Goal: Task Accomplishment & Management: Complete application form

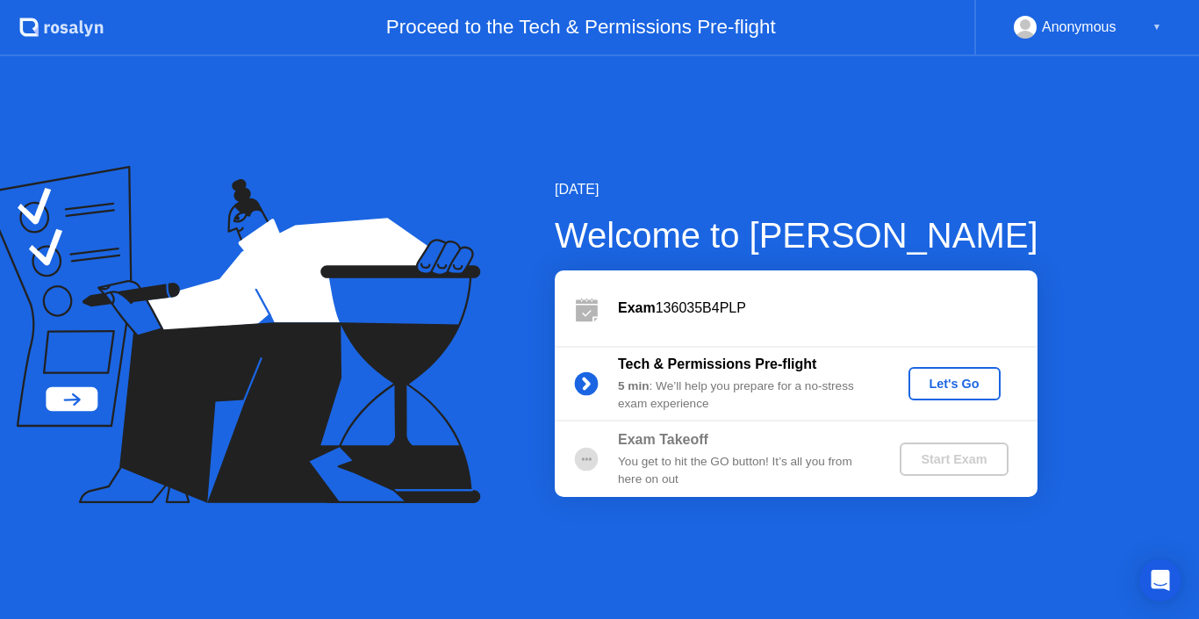
click at [955, 384] on div "Let's Go" at bounding box center [955, 384] width 78 height 14
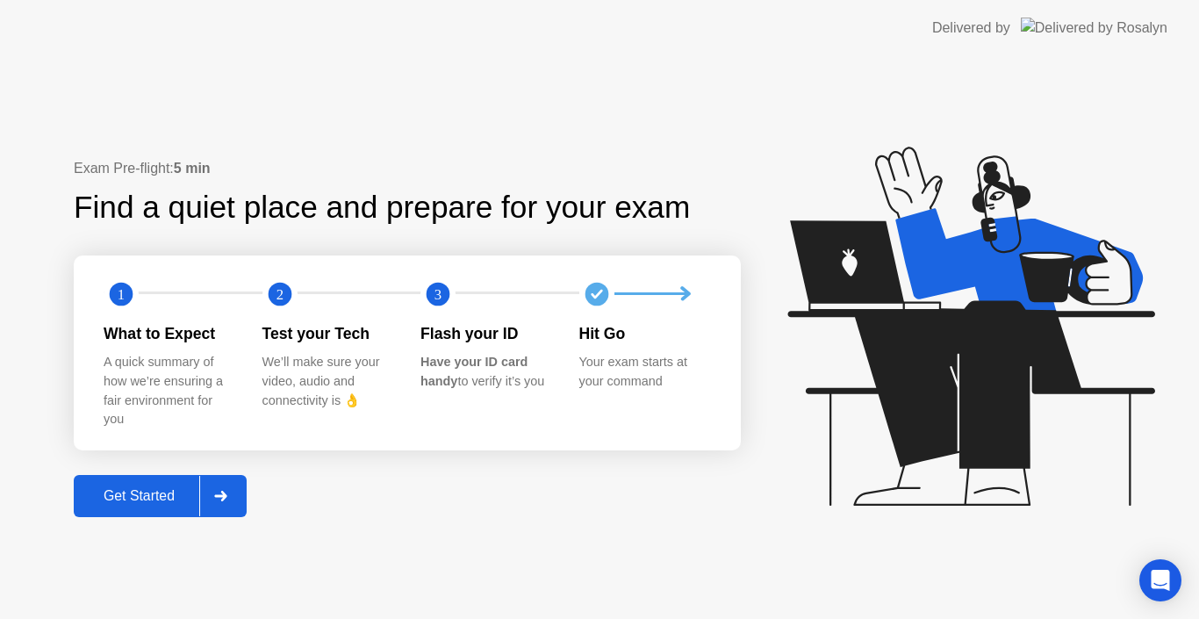
click at [233, 503] on div at bounding box center [220, 496] width 42 height 40
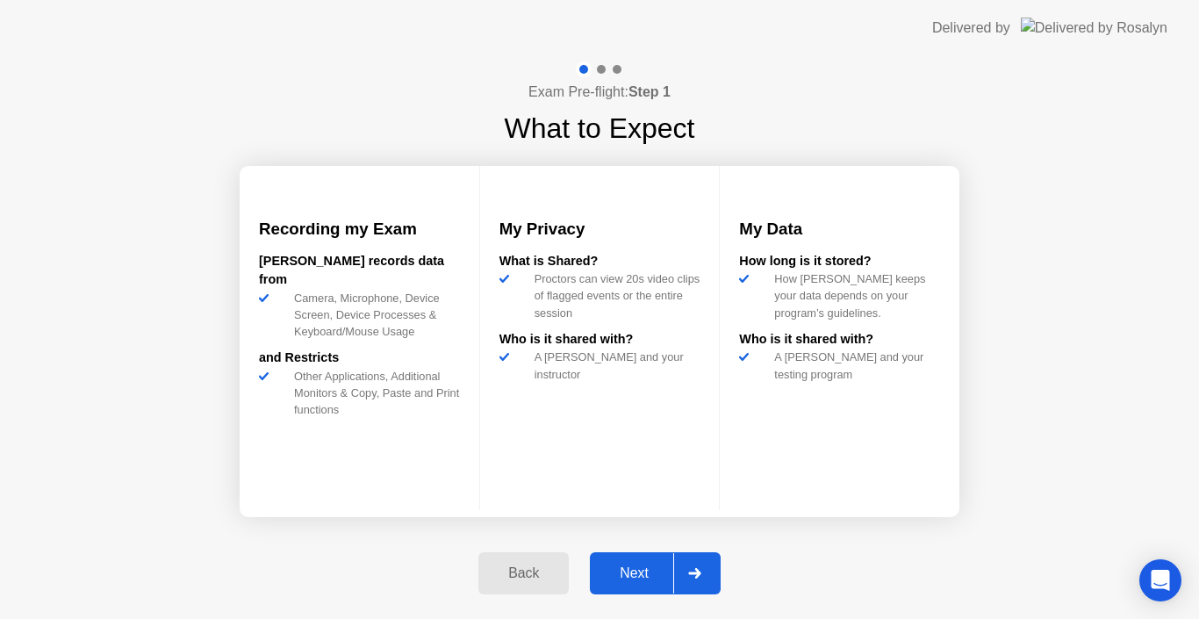
click at [620, 576] on div "Next" at bounding box center [634, 573] width 78 height 16
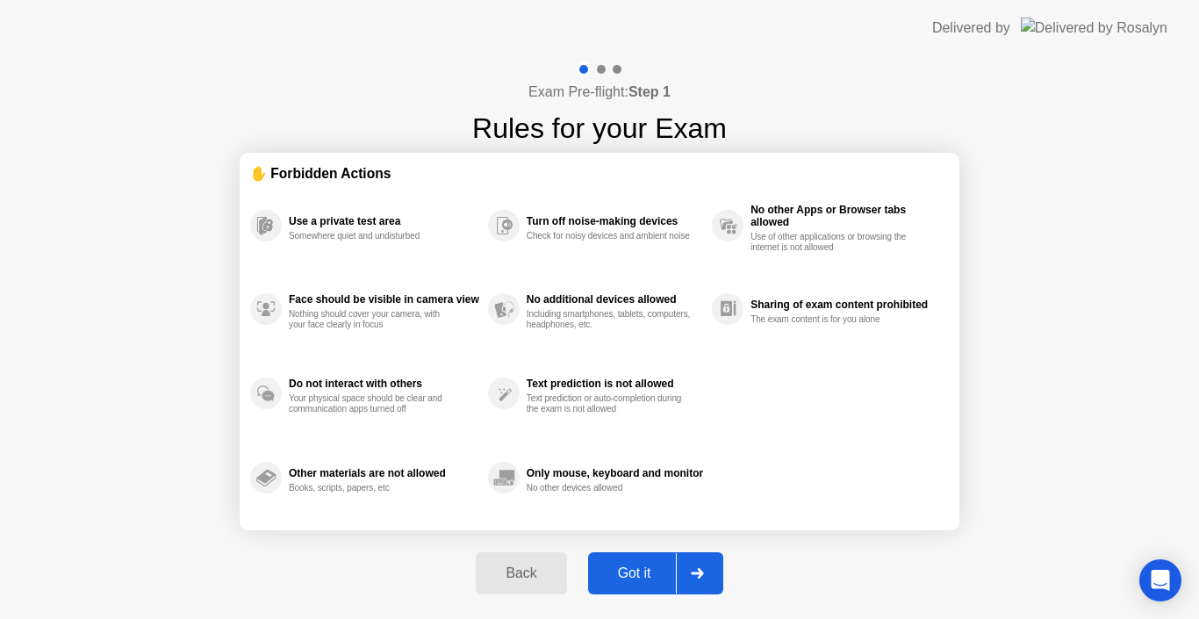
click at [630, 573] on div "Got it" at bounding box center [635, 573] width 83 height 16
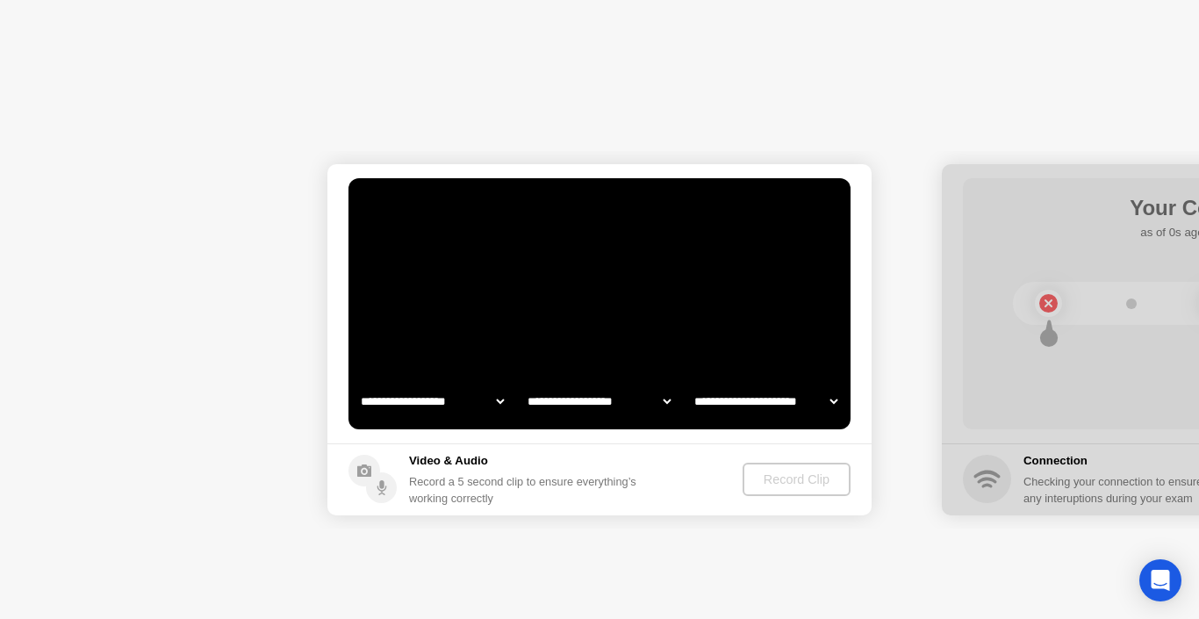
select select "**********"
select select "*******"
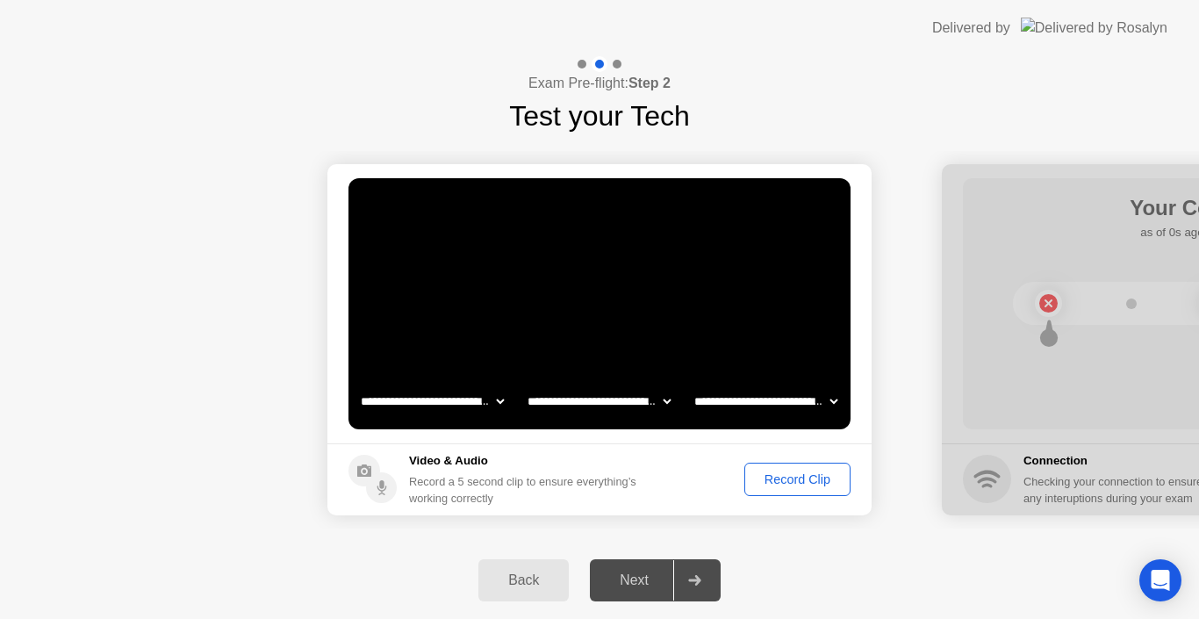
click at [640, 580] on div "Next" at bounding box center [634, 581] width 78 height 16
click at [761, 486] on div "Record Clip" at bounding box center [798, 479] width 94 height 14
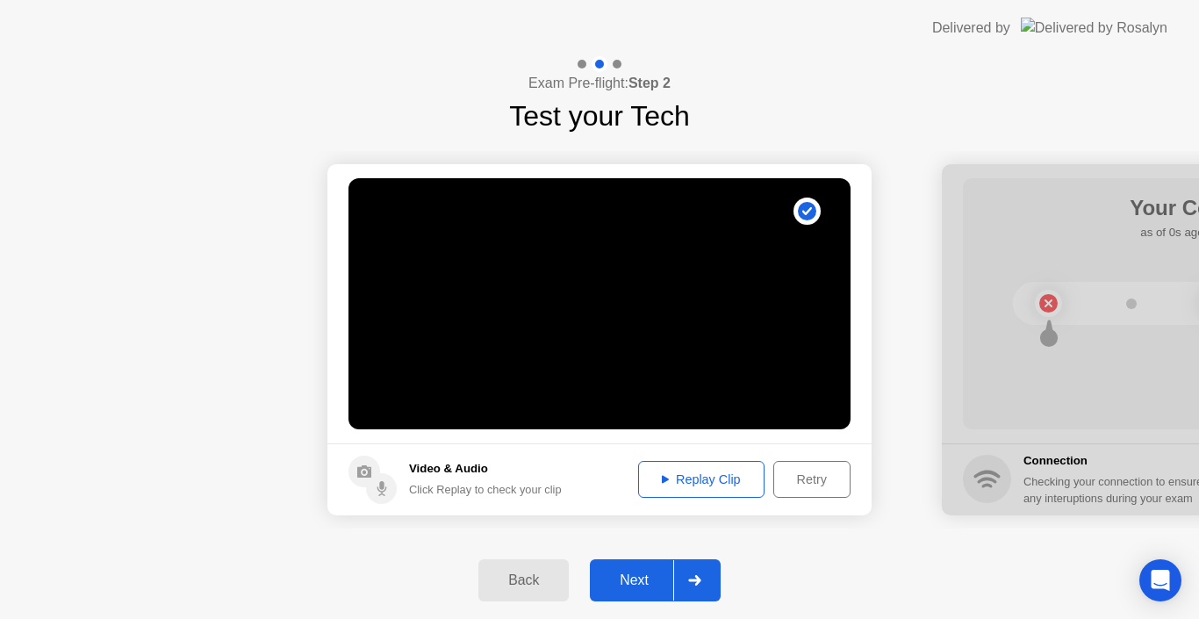
click at [637, 580] on div "Next" at bounding box center [634, 581] width 78 height 16
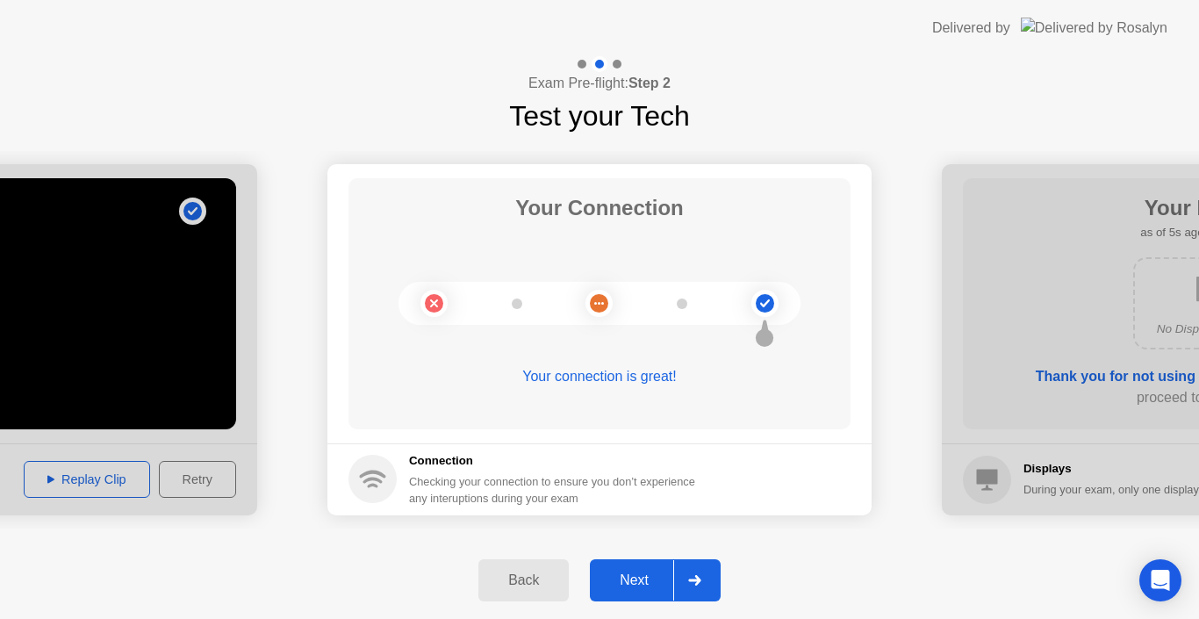
click at [622, 577] on div "Next" at bounding box center [634, 581] width 78 height 16
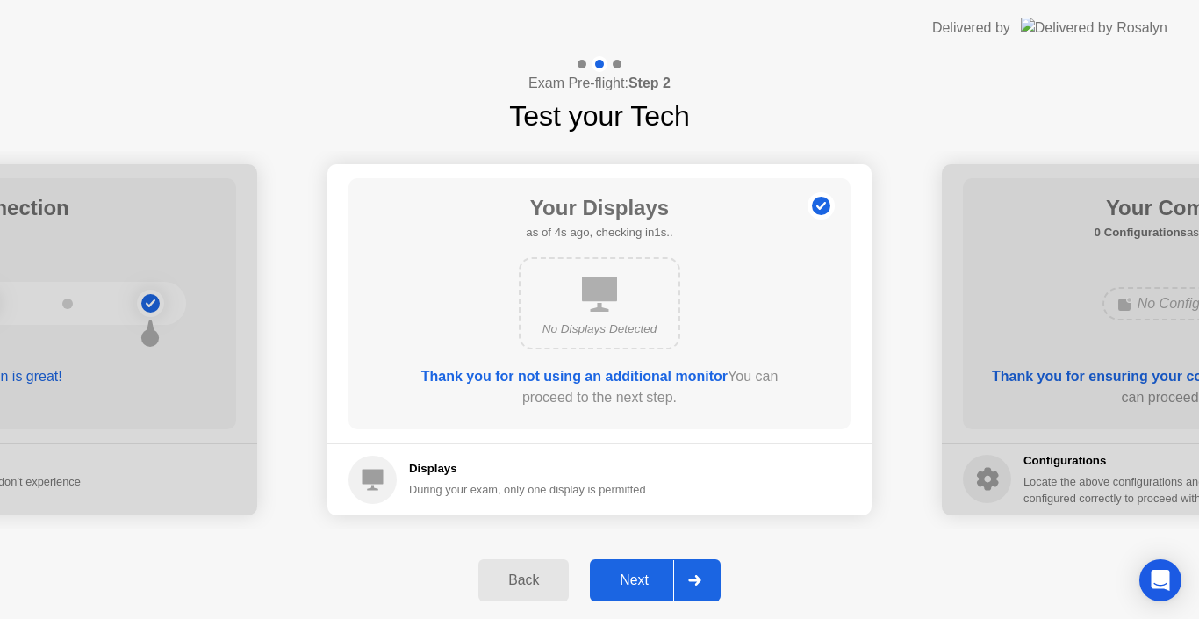
click at [629, 575] on div "Next" at bounding box center [634, 581] width 78 height 16
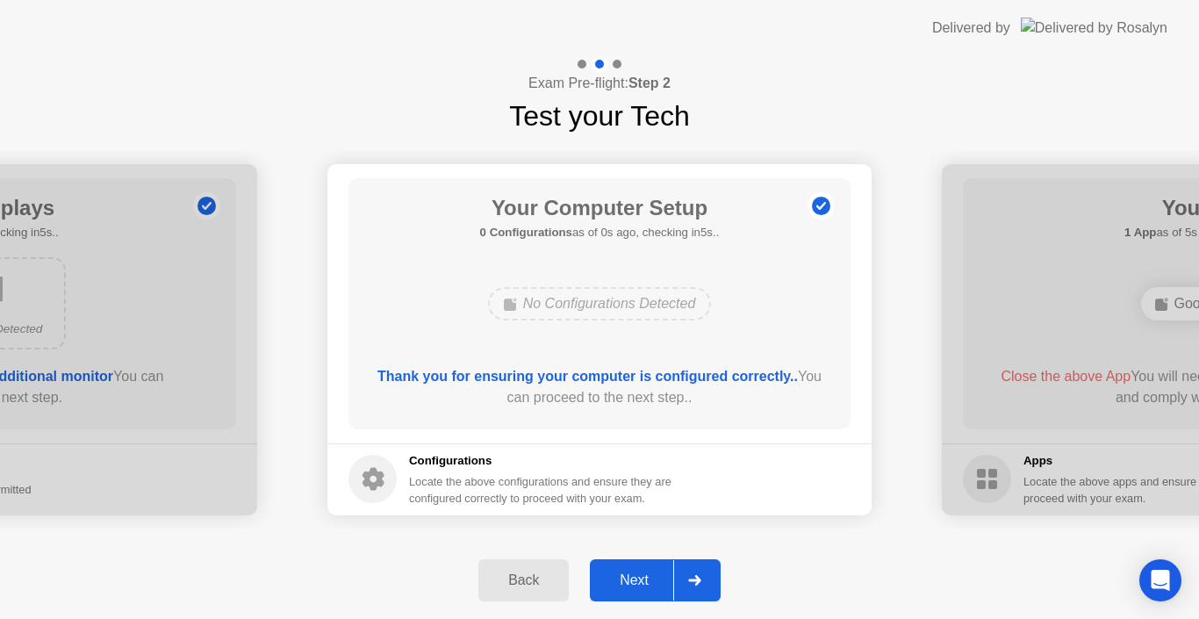
click at [630, 575] on div "Next" at bounding box center [634, 581] width 78 height 16
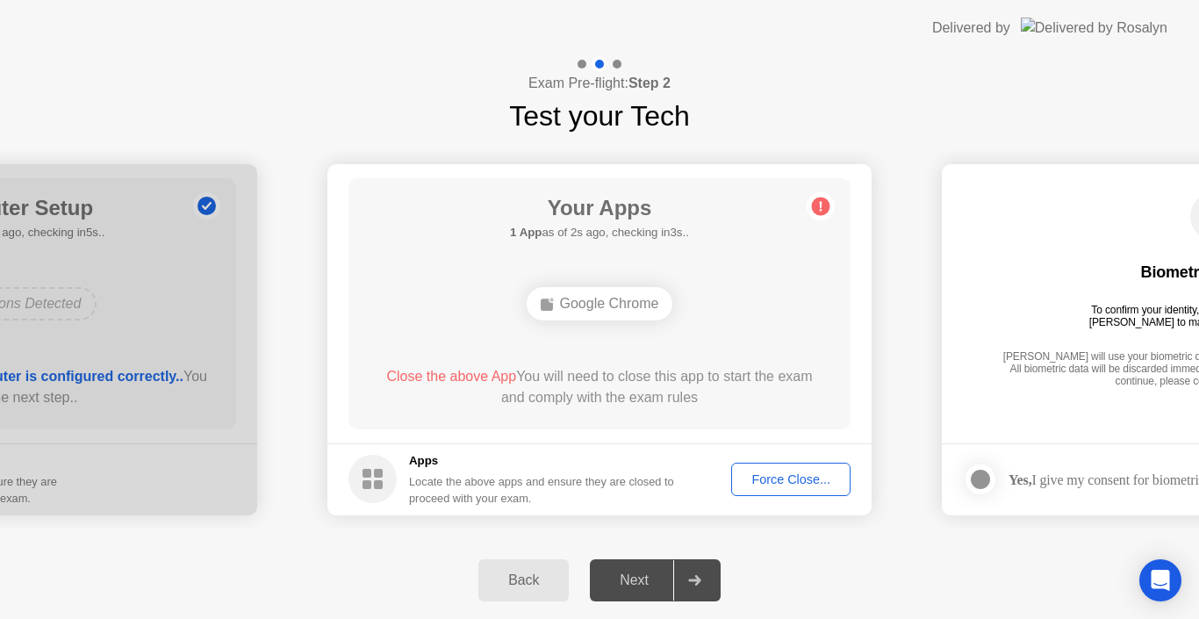
click at [621, 308] on div "Google Chrome" at bounding box center [600, 303] width 147 height 33
click at [767, 477] on div "Force Close..." at bounding box center [791, 479] width 107 height 14
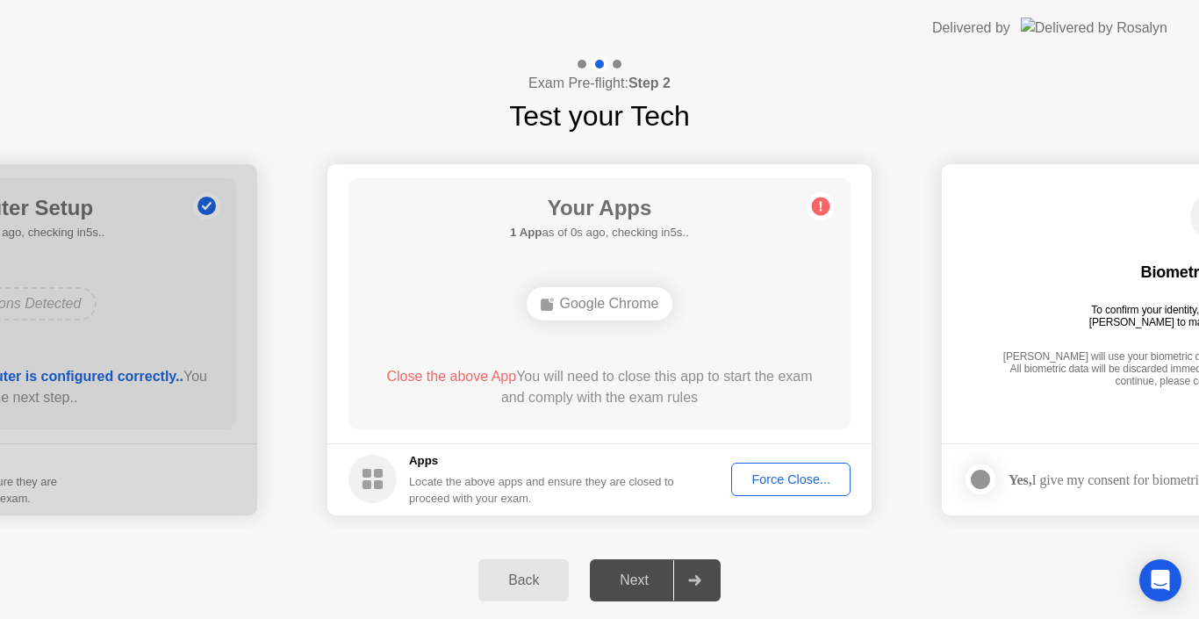
click at [634, 585] on div "Next" at bounding box center [634, 581] width 78 height 16
click at [638, 578] on div "Next" at bounding box center [634, 581] width 78 height 16
click at [754, 484] on div "Force Close..." at bounding box center [791, 479] width 107 height 14
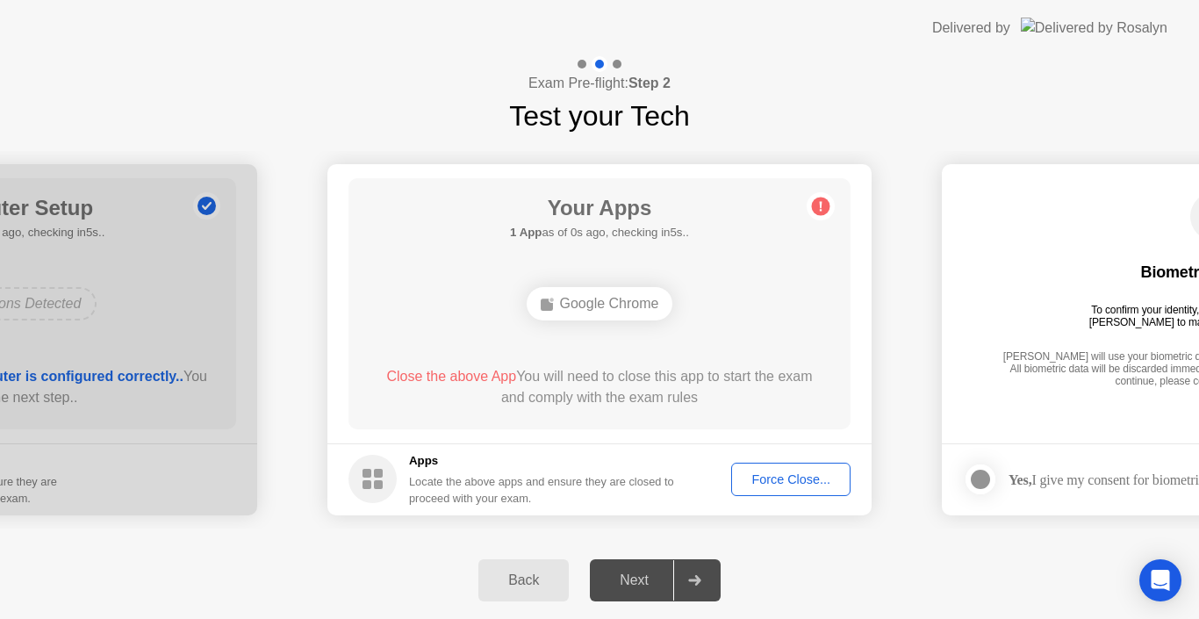
click at [707, 589] on div at bounding box center [694, 580] width 42 height 40
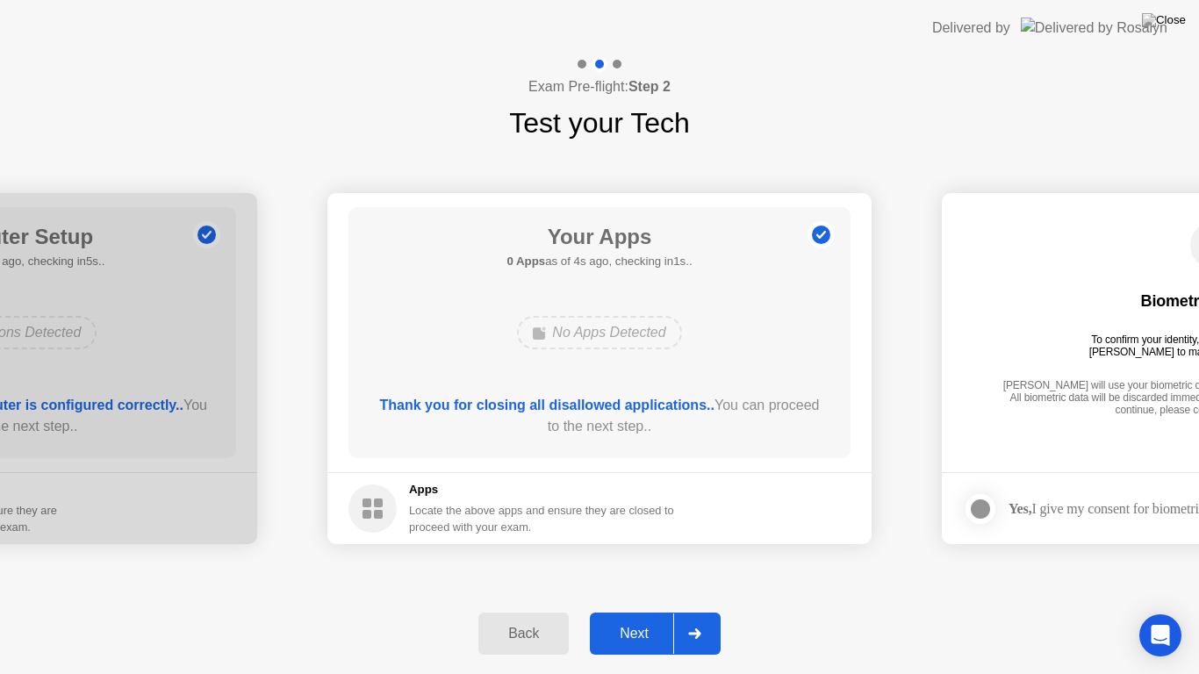
click at [637, 618] on div "Next" at bounding box center [634, 634] width 78 height 16
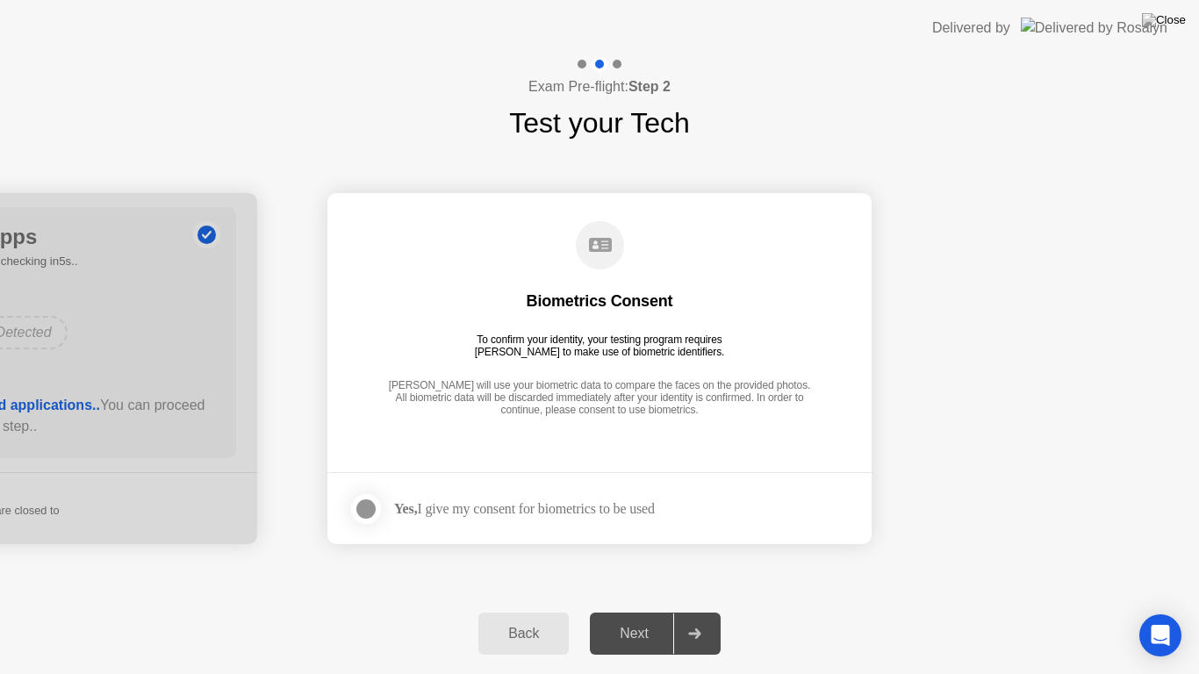
click at [368, 507] on div at bounding box center [366, 509] width 21 height 21
click at [645, 618] on div "Next" at bounding box center [634, 634] width 78 height 16
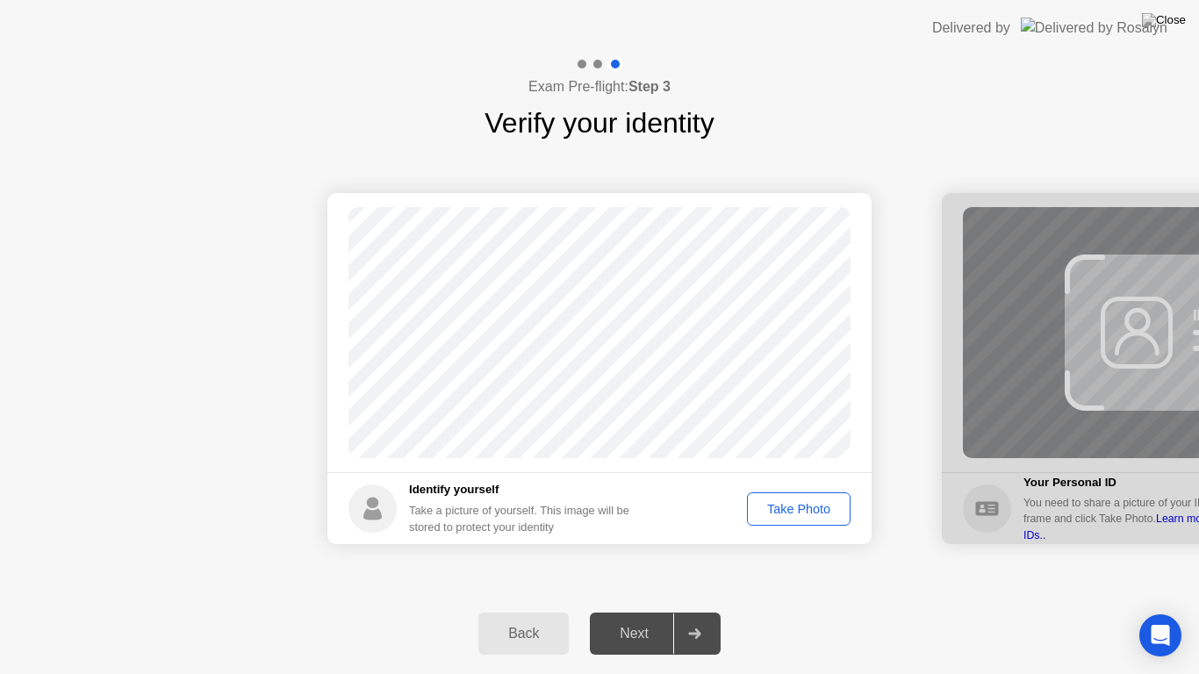
click at [793, 509] on div "Take Photo" at bounding box center [798, 509] width 91 height 14
click at [632, 618] on div "Next" at bounding box center [634, 634] width 78 height 16
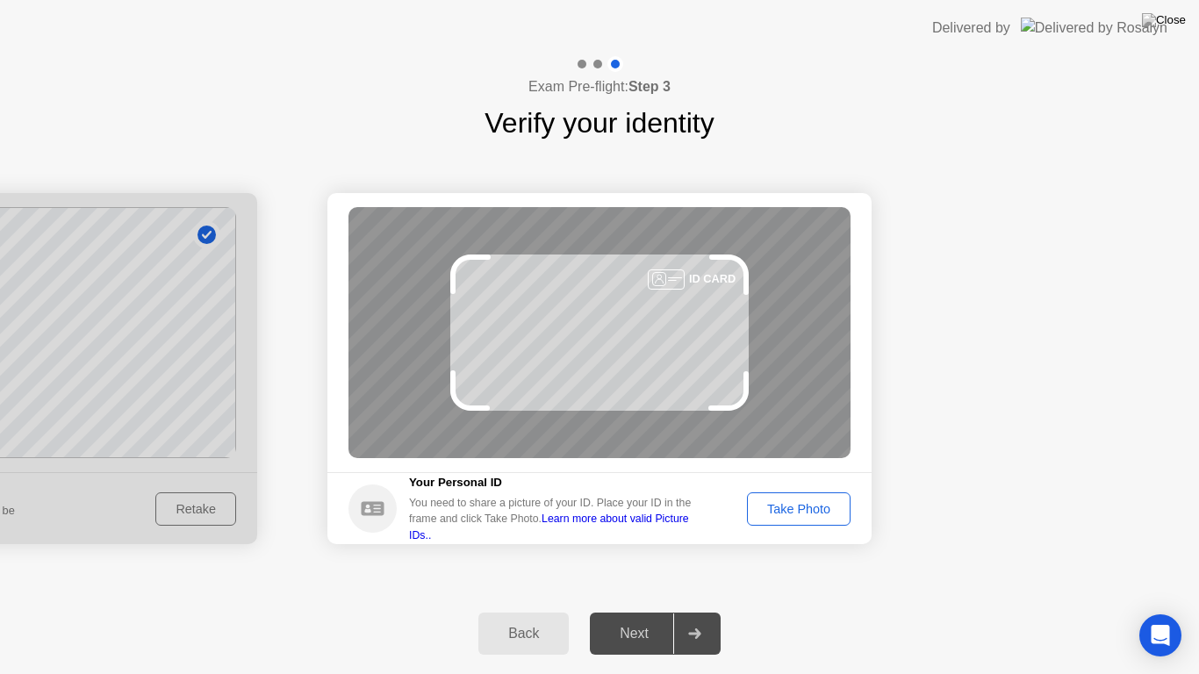
click at [822, 522] on button "Take Photo" at bounding box center [799, 509] width 104 height 33
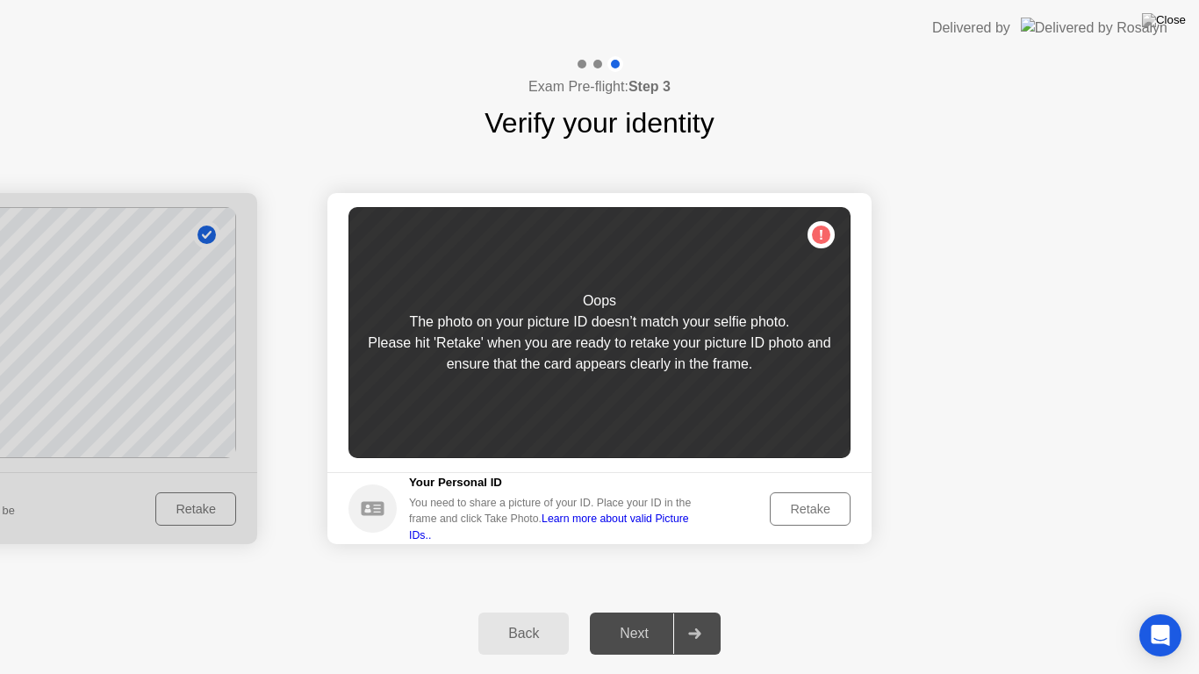
click at [825, 510] on div "Retake" at bounding box center [810, 509] width 68 height 14
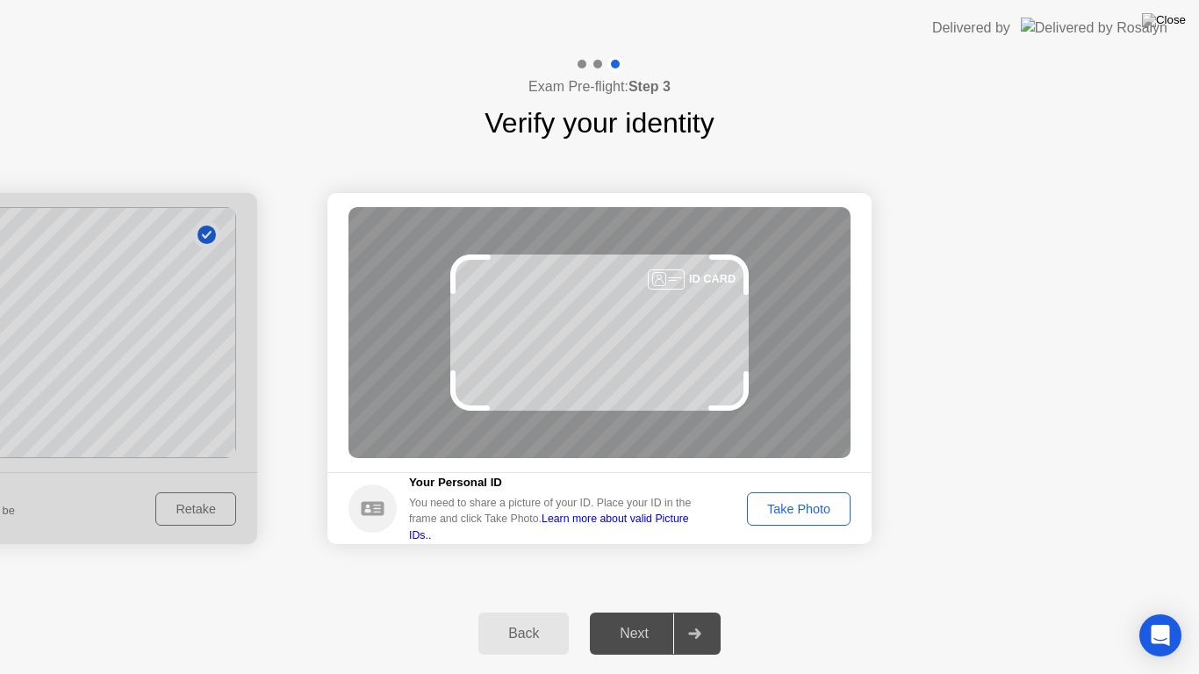
click at [827, 502] on div "Take Photo" at bounding box center [798, 509] width 91 height 14
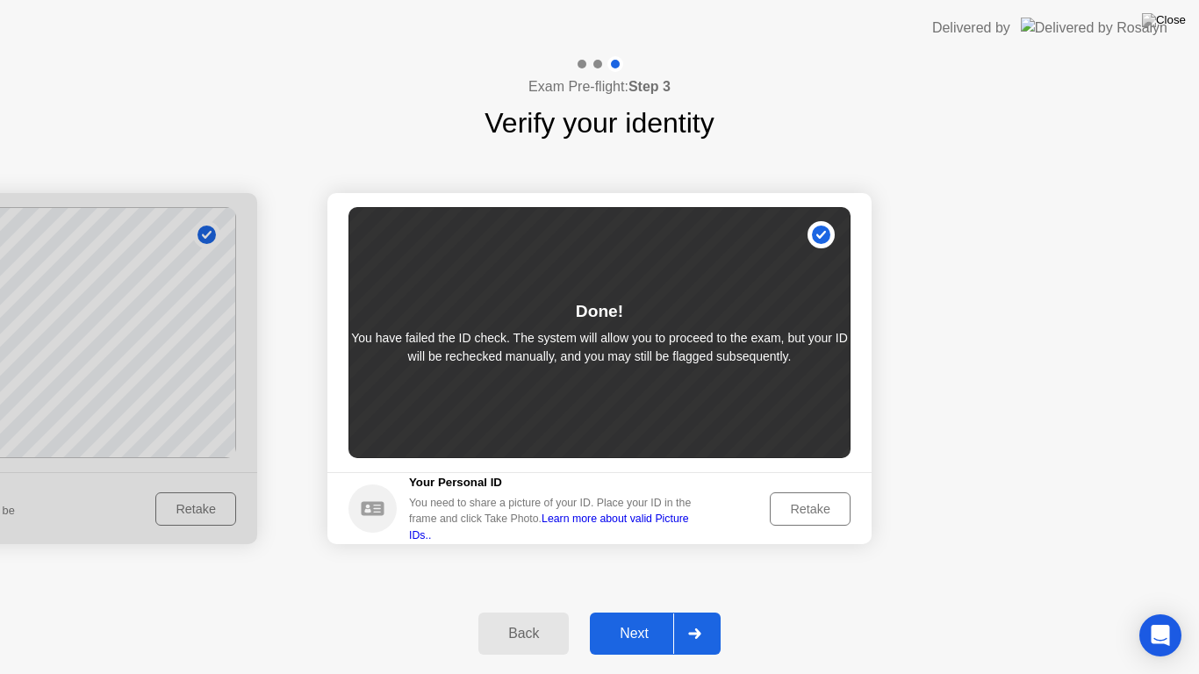
click at [825, 505] on div "Retake" at bounding box center [810, 509] width 68 height 14
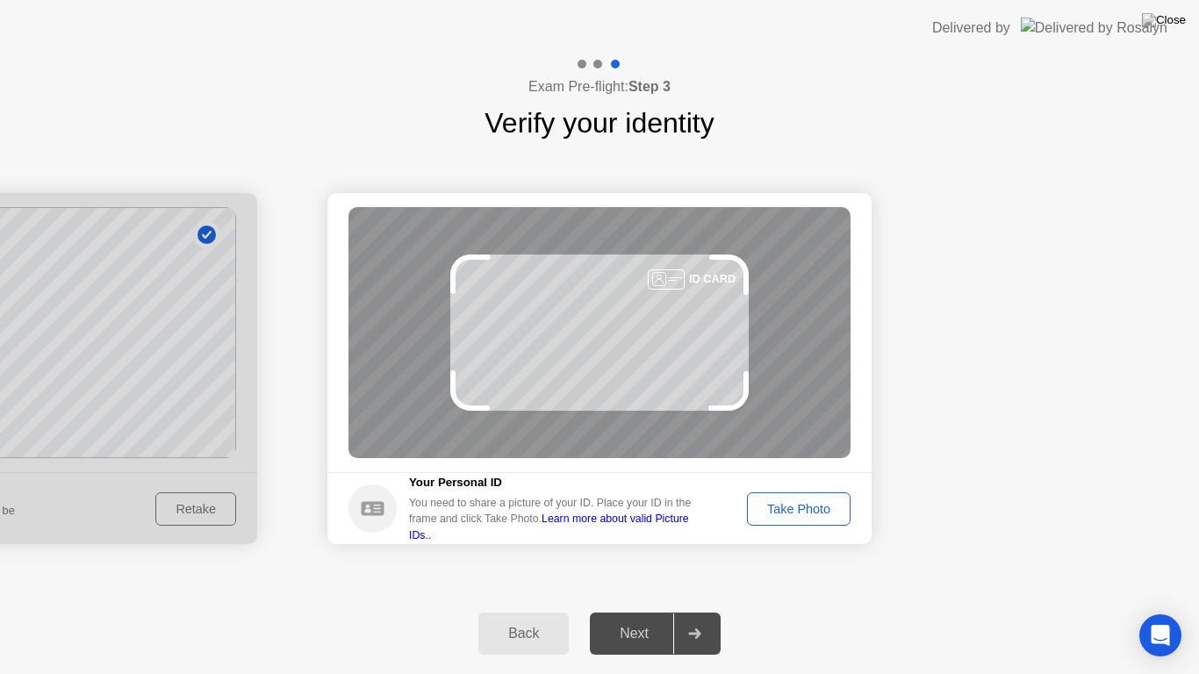
click at [825, 505] on div "Take Photo" at bounding box center [798, 509] width 91 height 14
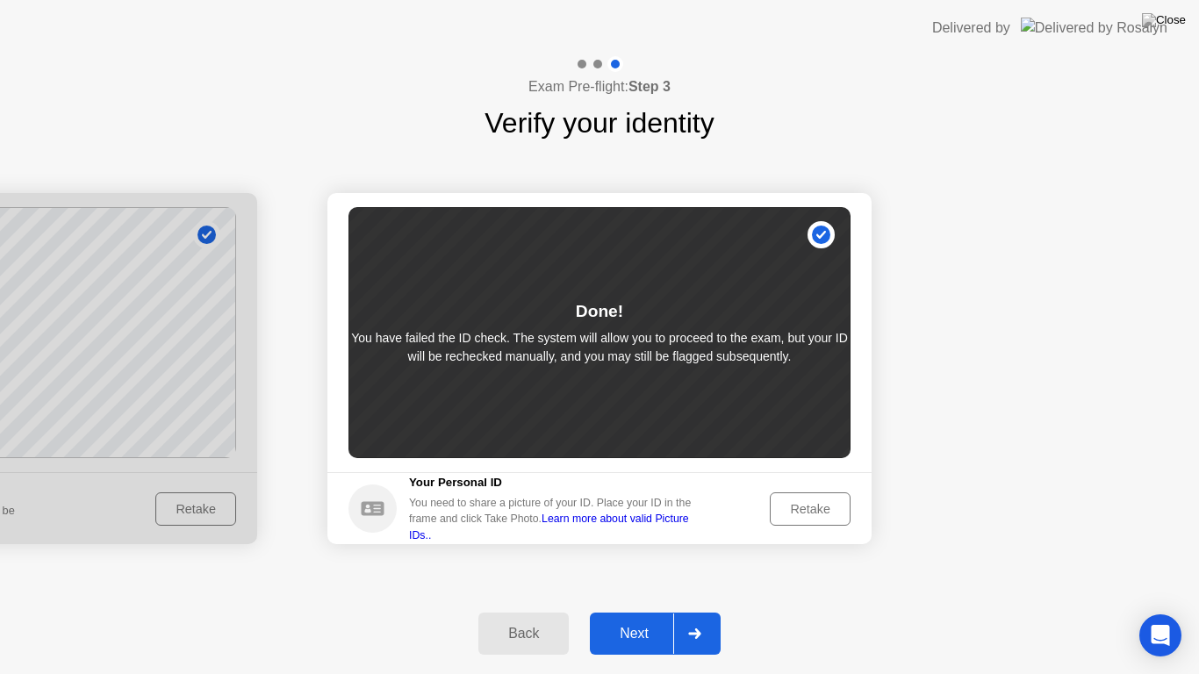
click at [825, 505] on div "Retake" at bounding box center [810, 509] width 68 height 14
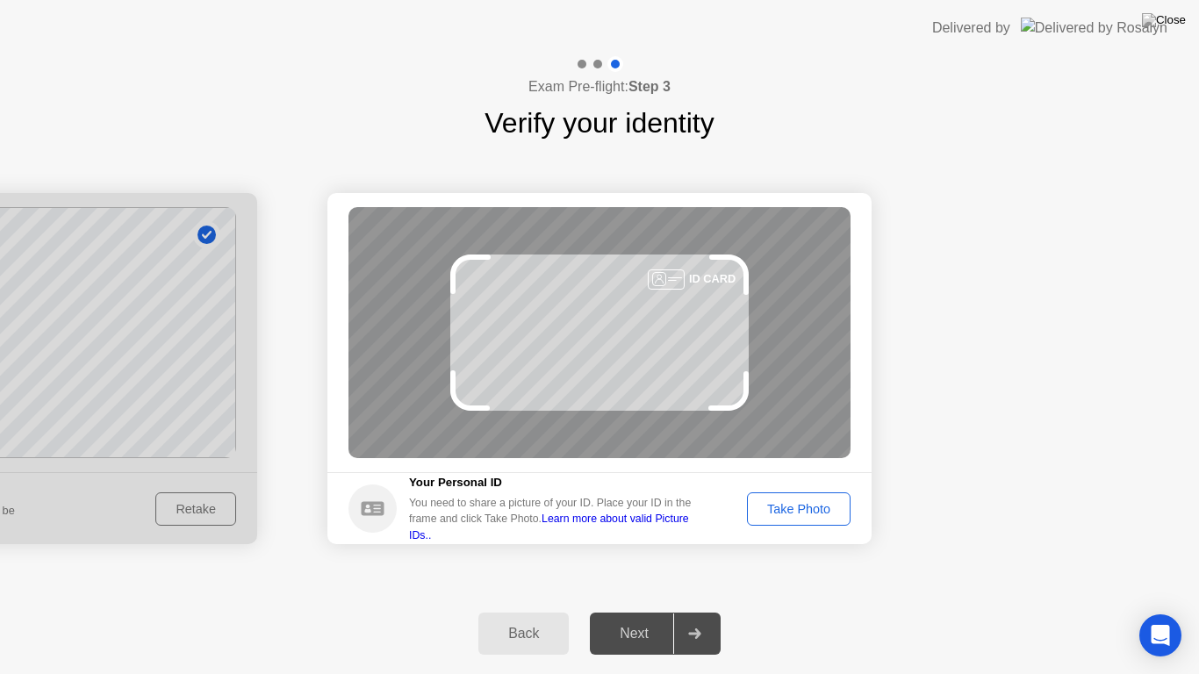
click at [825, 505] on div "Take Photo" at bounding box center [798, 509] width 91 height 14
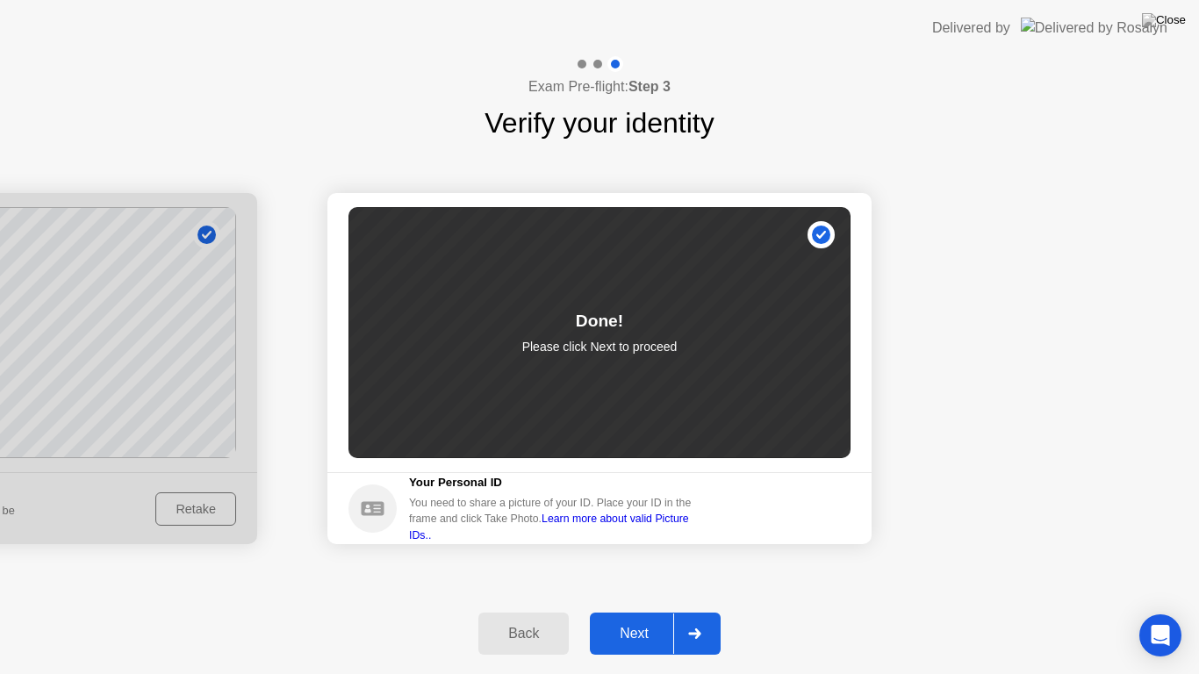
click at [652, 618] on div "Next" at bounding box center [634, 634] width 78 height 16
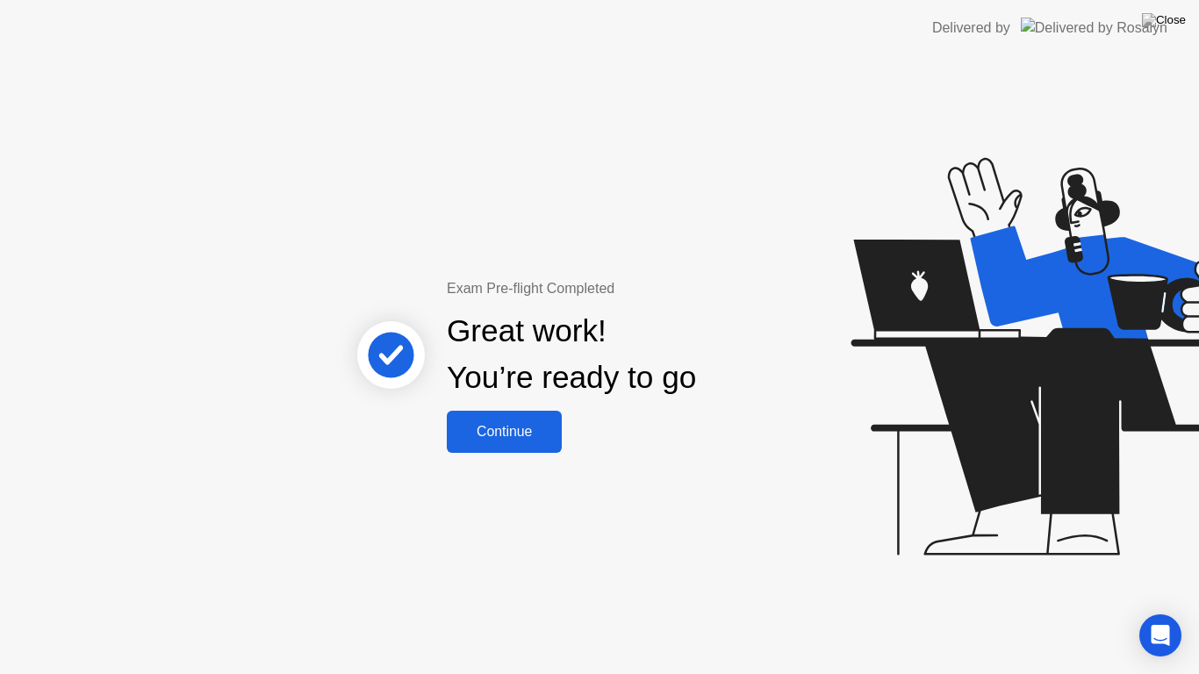
click at [518, 440] on div "Continue" at bounding box center [504, 432] width 104 height 16
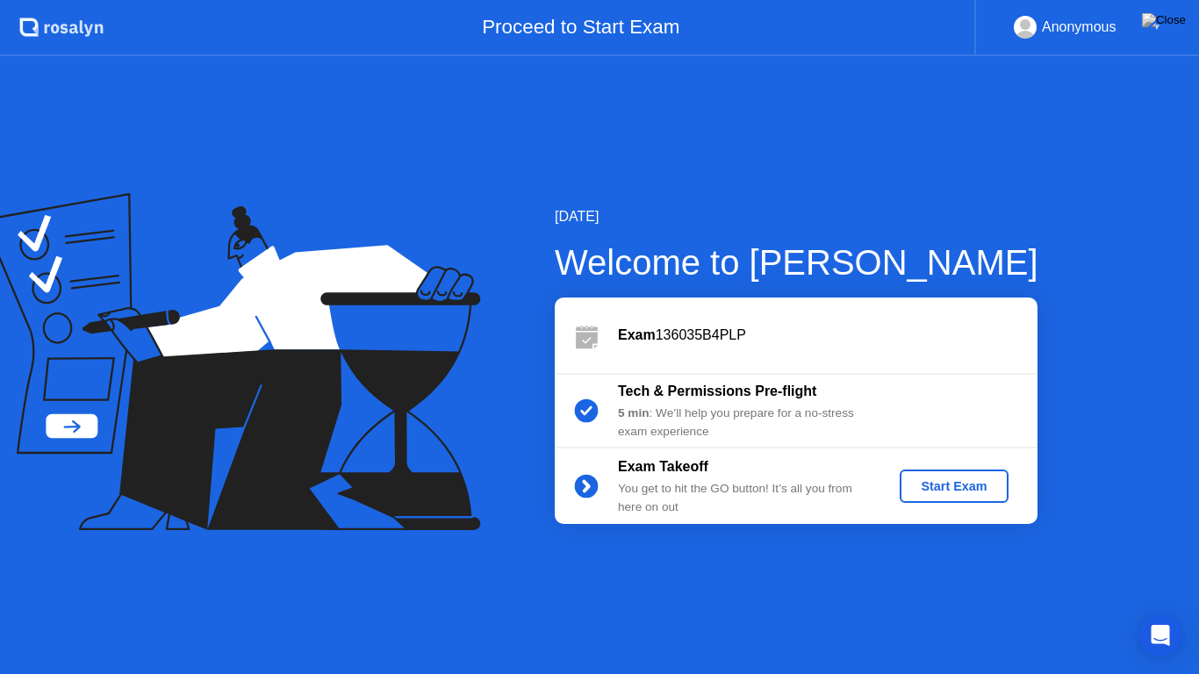
click at [929, 490] on div "Start Exam" at bounding box center [954, 486] width 94 height 14
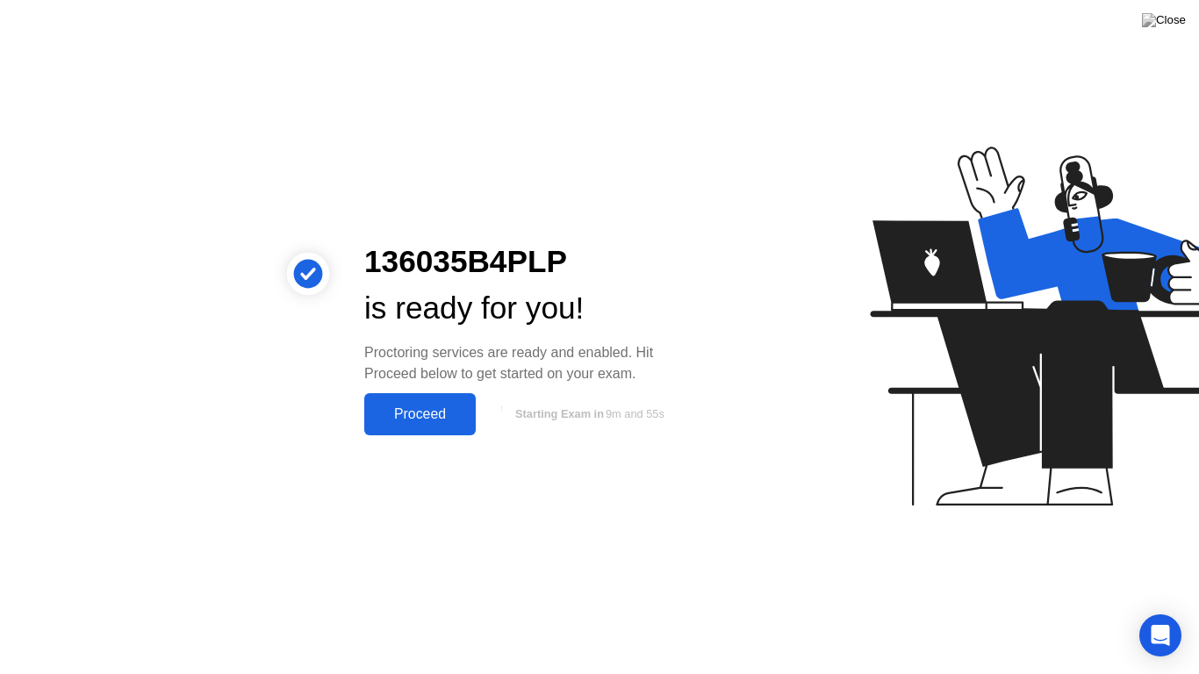
click at [431, 421] on div "Proceed" at bounding box center [420, 415] width 101 height 16
